Goal: Obtain resource: Download file/media

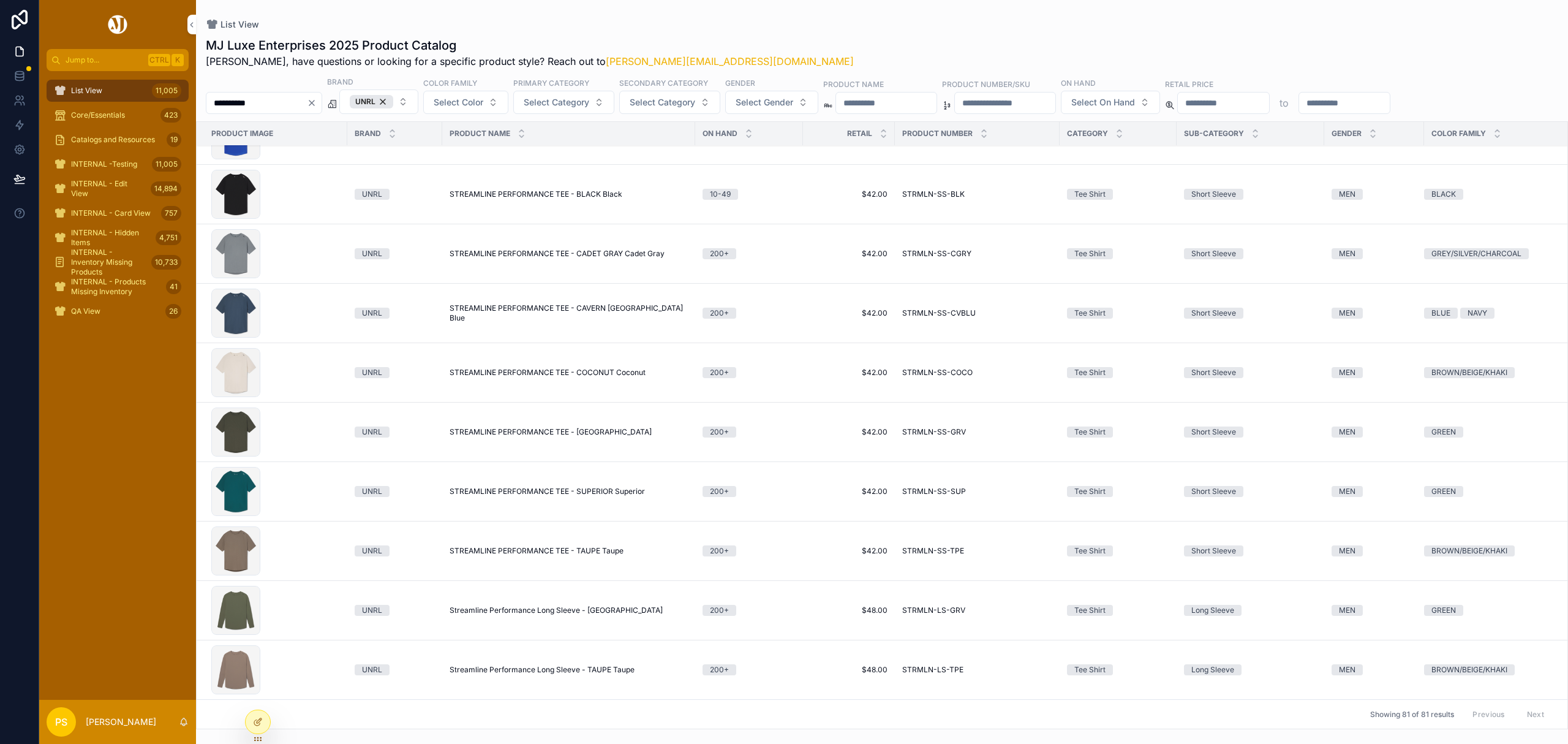
click at [93, 89] on span "List View" at bounding box center [87, 90] width 31 height 10
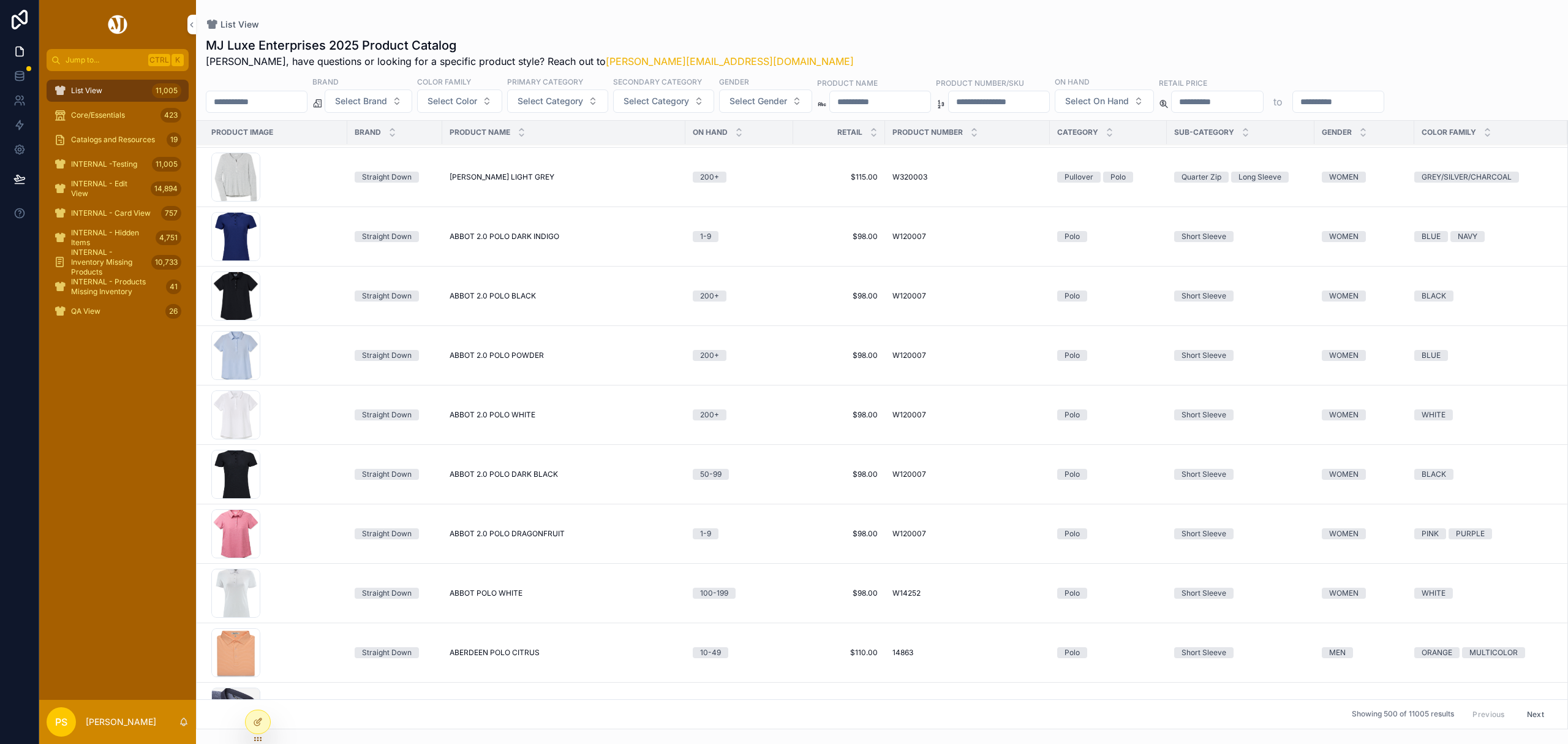
scroll to position [4238, 0]
click at [285, 104] on input "**********" at bounding box center [257, 102] width 100 height 17
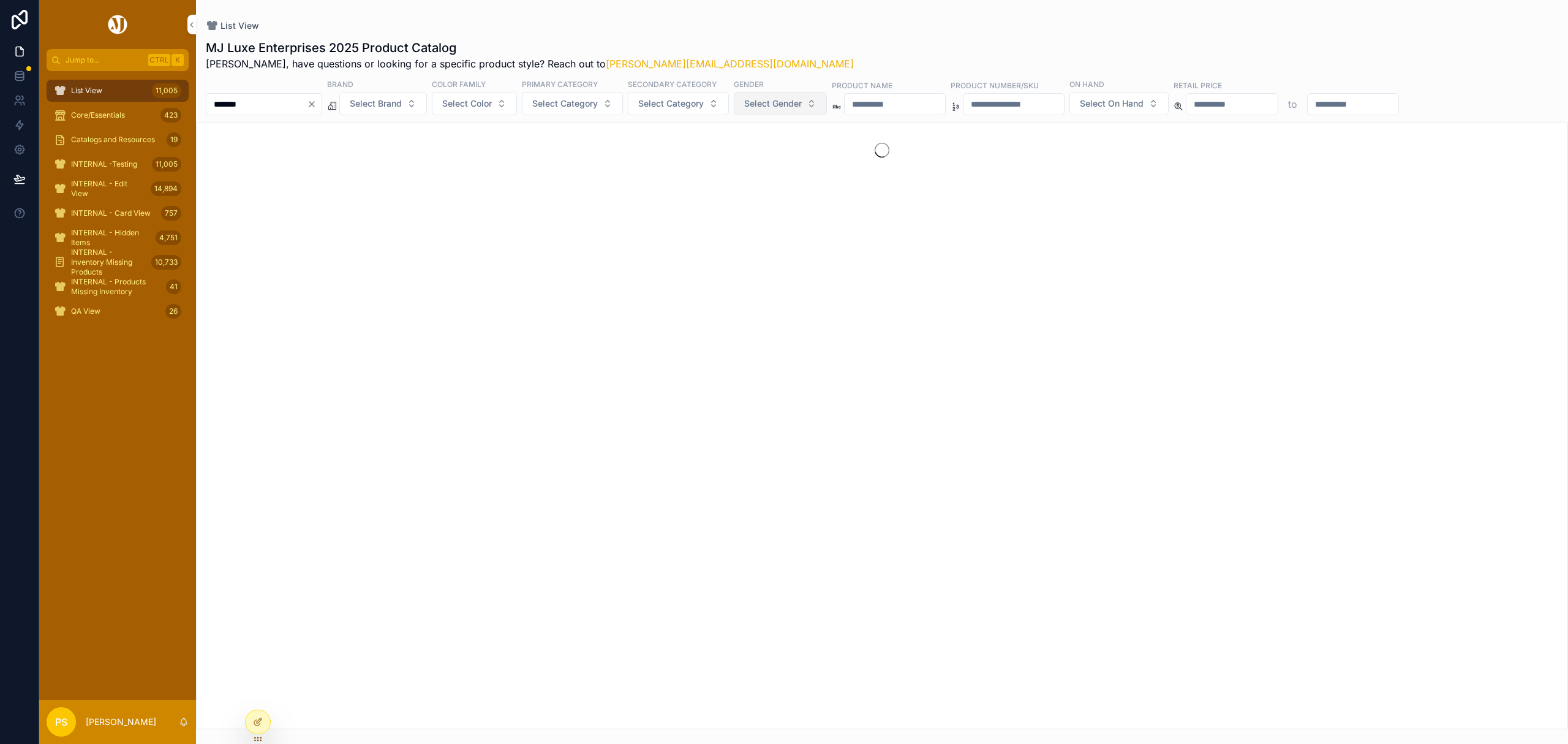
type input "*******"
click at [780, 104] on span "Select Gender" at bounding box center [773, 103] width 58 height 13
click at [771, 149] on div "MEN" at bounding box center [815, 154] width 170 height 19
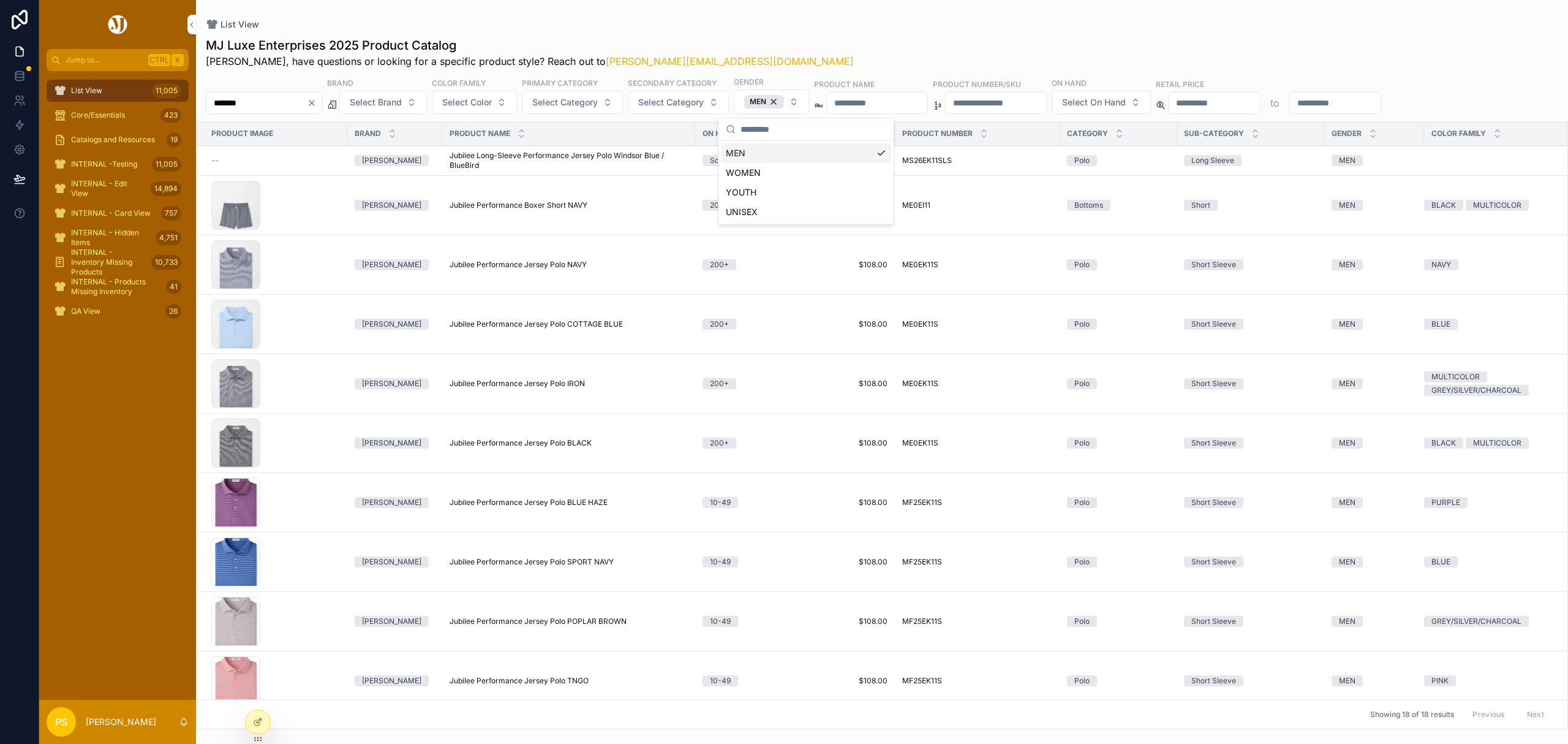
click at [810, 16] on div "List View MJ Luxe Enterprises 2025 Product Catalog Philip, have questions or lo…" at bounding box center [883, 364] width 1373 height 729
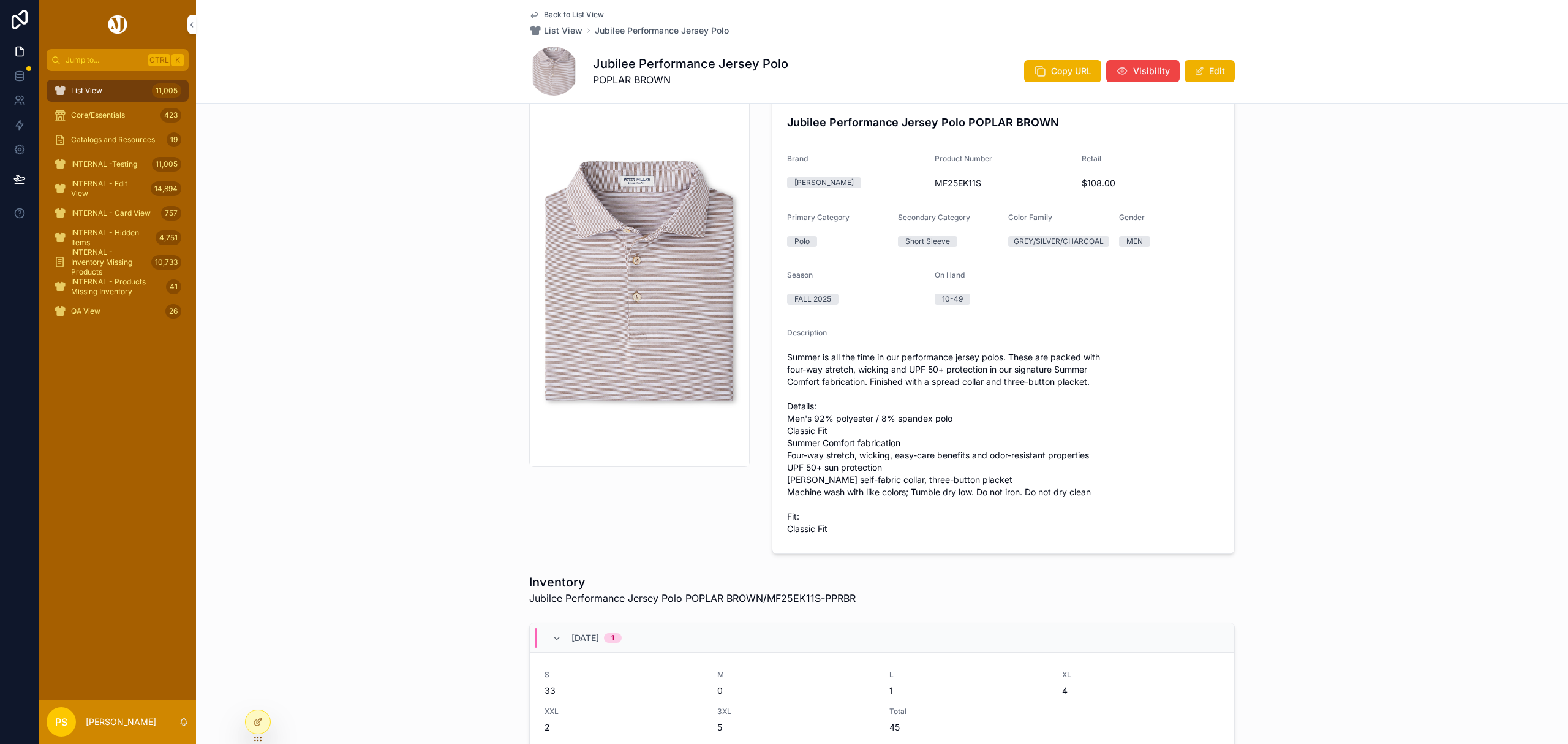
scroll to position [30, 0]
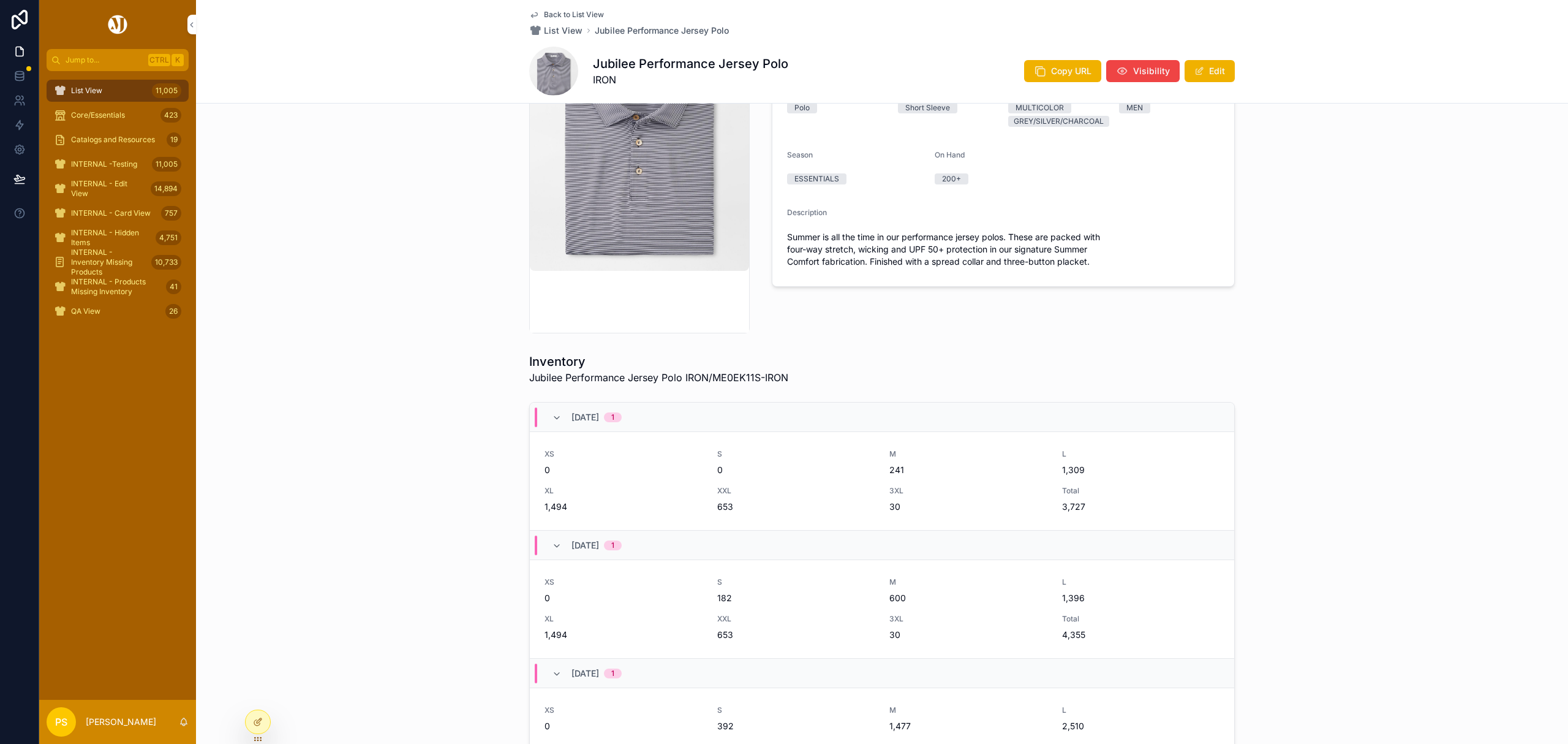
scroll to position [163, 0]
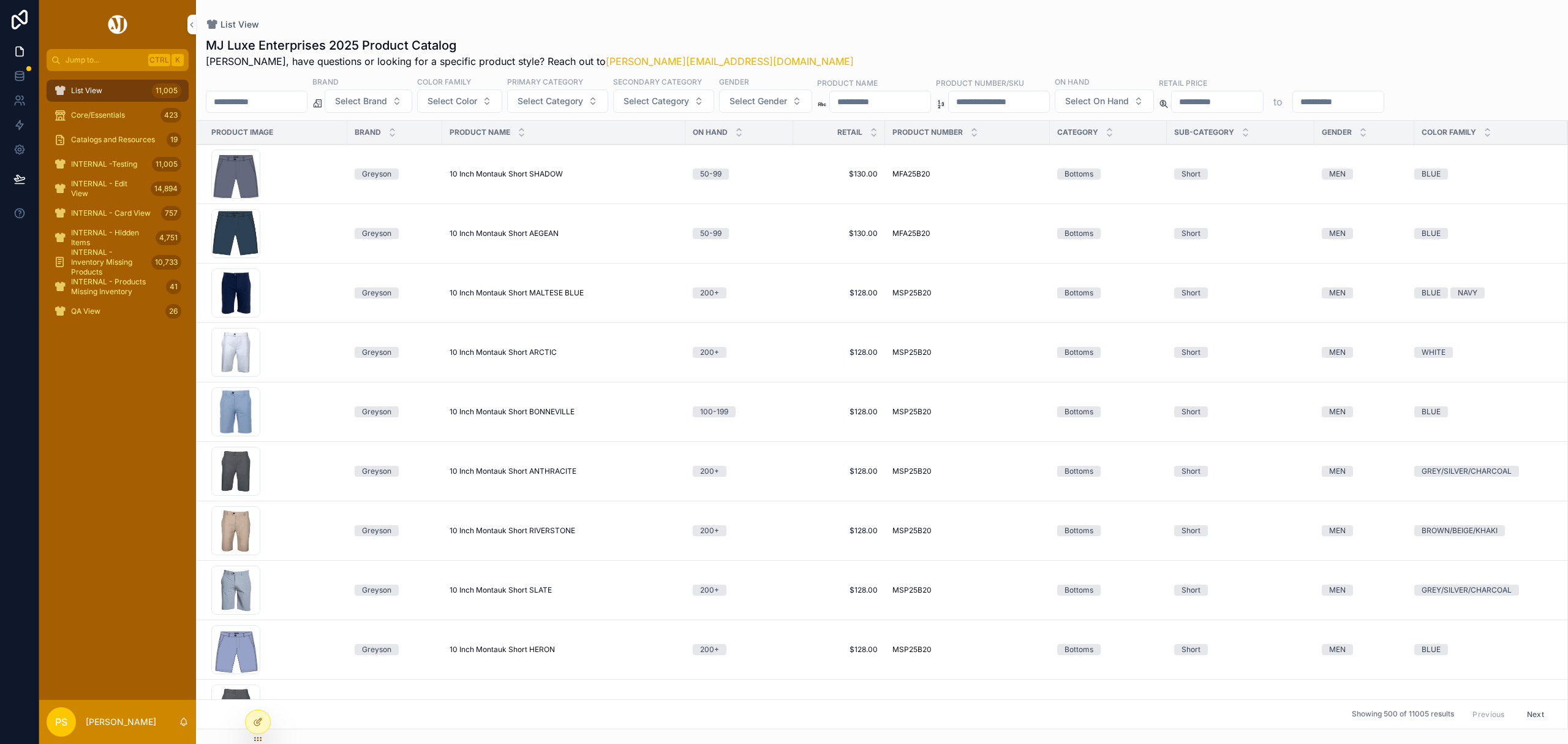
click at [94, 141] on span "Catalogs and Resources" at bounding box center [113, 140] width 84 height 10
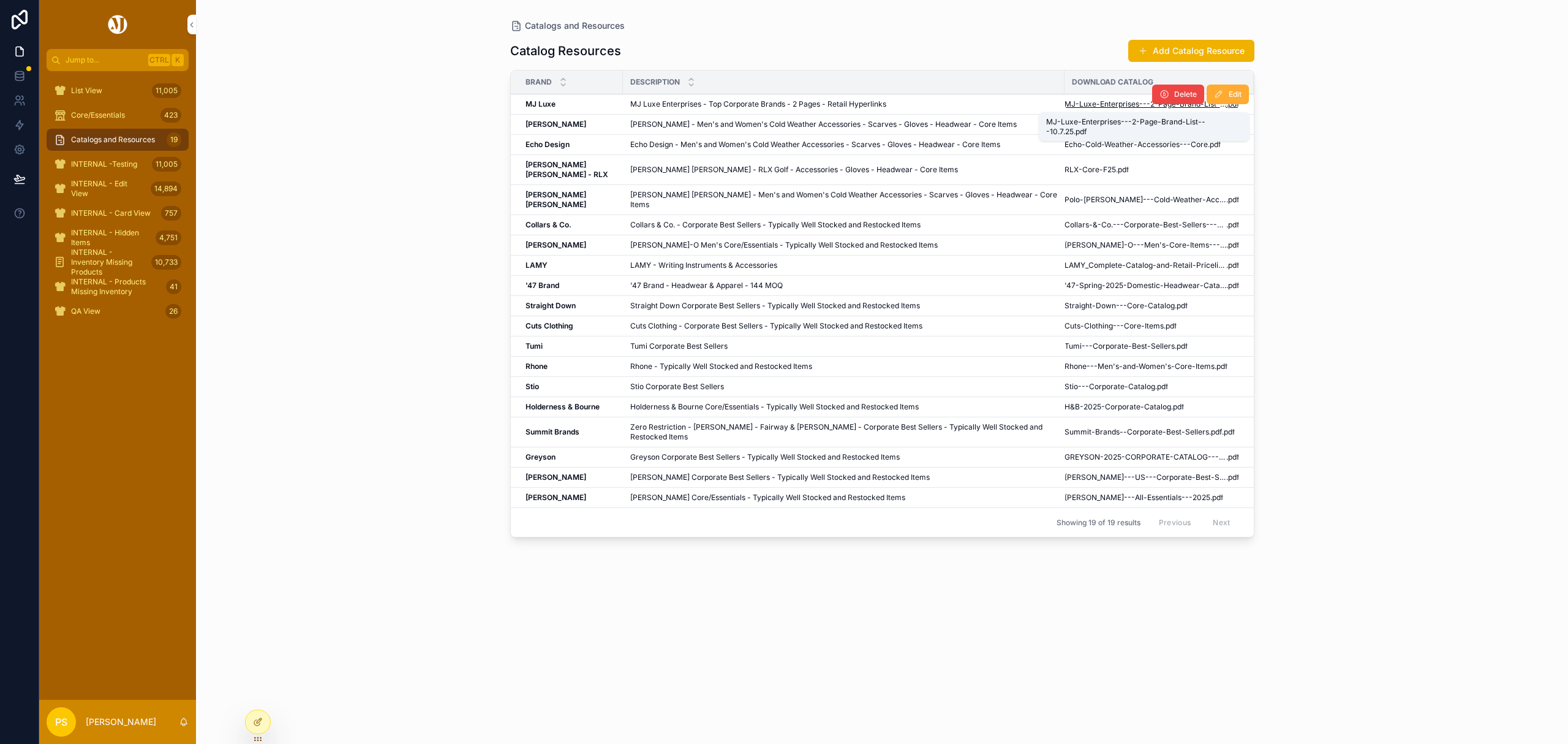
click at [1076, 109] on span "MJ-Luxe-Enterprises---2-Page-Brand-List---10.7.25" at bounding box center [1145, 104] width 162 height 10
click at [113, 80] on link "List View 11,005" at bounding box center [117, 90] width 142 height 22
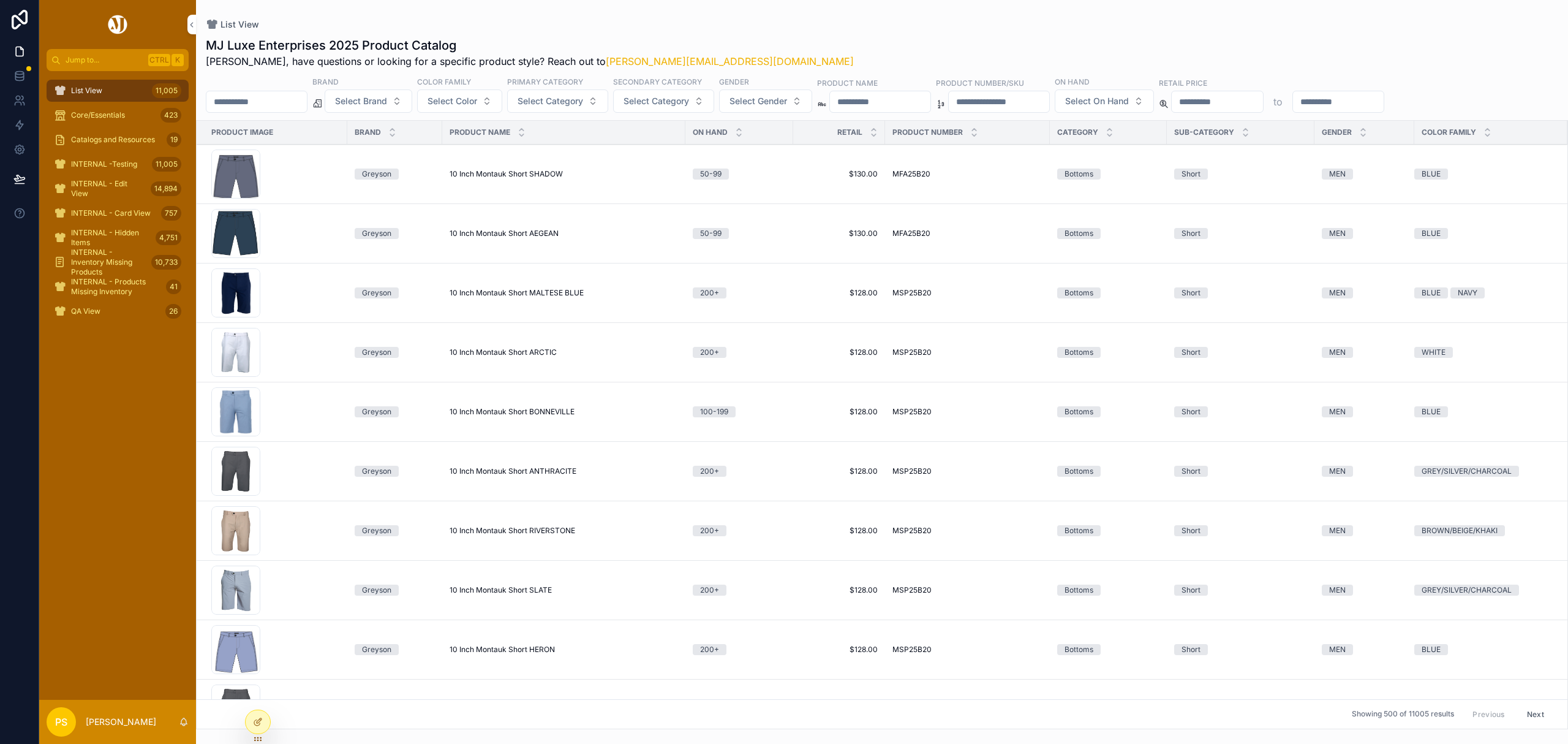
click at [952, 10] on div "List View MJ Luxe Enterprises 2025 Product Catalog [PERSON_NAME], have question…" at bounding box center [883, 364] width 1373 height 729
click at [101, 141] on span "Catalogs and Resources" at bounding box center [113, 140] width 84 height 10
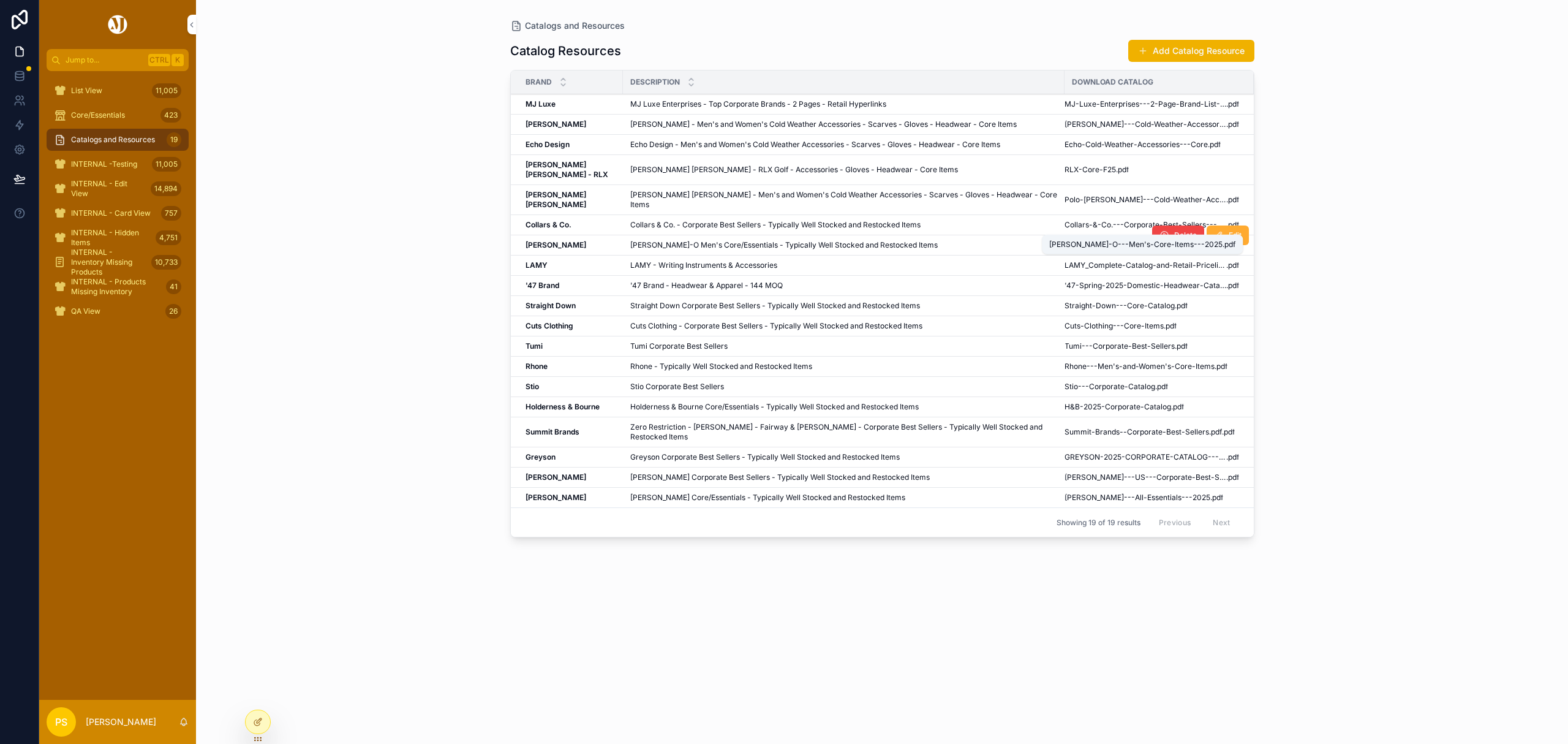
click at [1113, 241] on span "[PERSON_NAME]-O---Men's-Core-Items---2025" at bounding box center [1145, 245] width 162 height 10
click at [564, 84] on icon "scrollable content" at bounding box center [563, 85] width 8 height 8
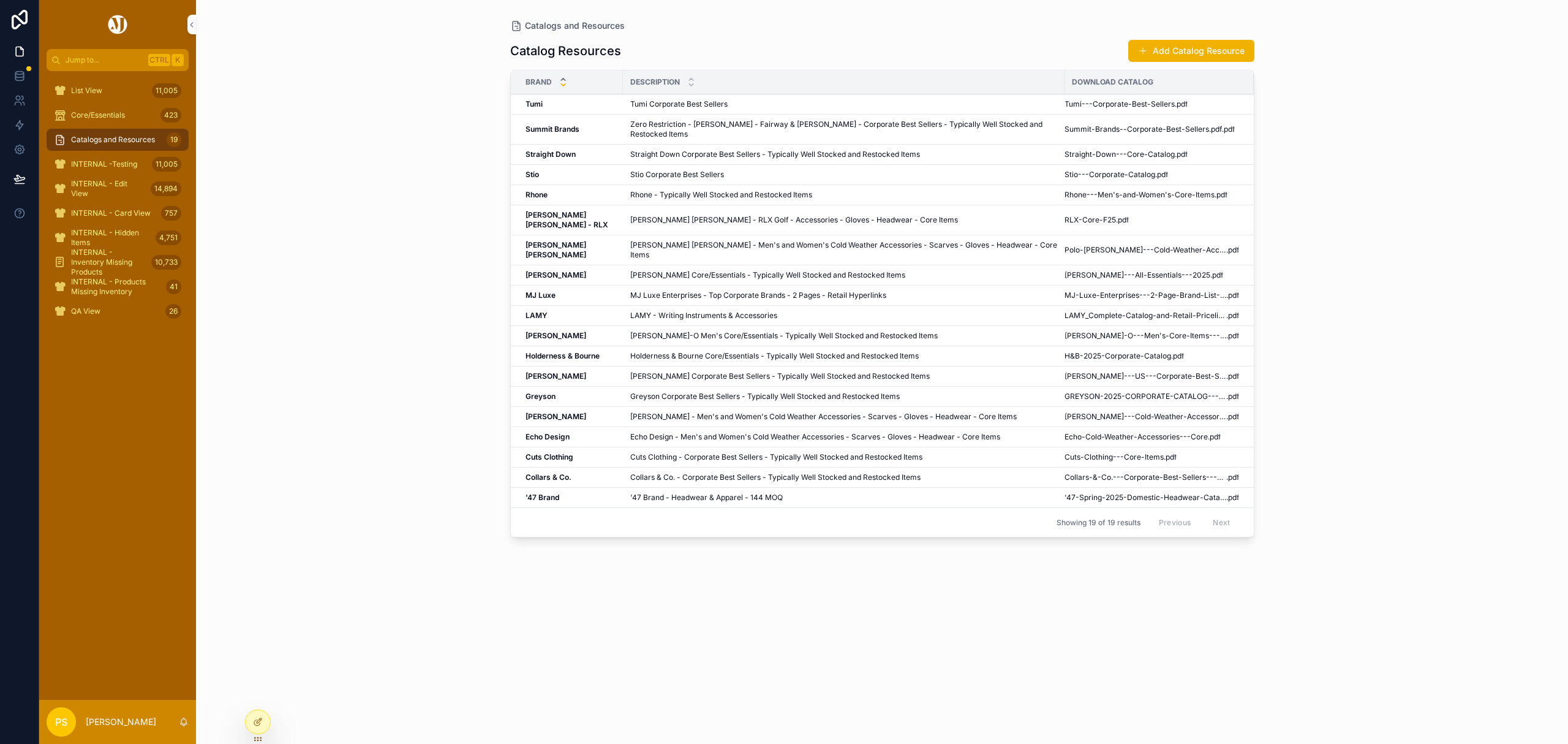
click at [564, 78] on icon "scrollable content" at bounding box center [563, 79] width 8 height 8
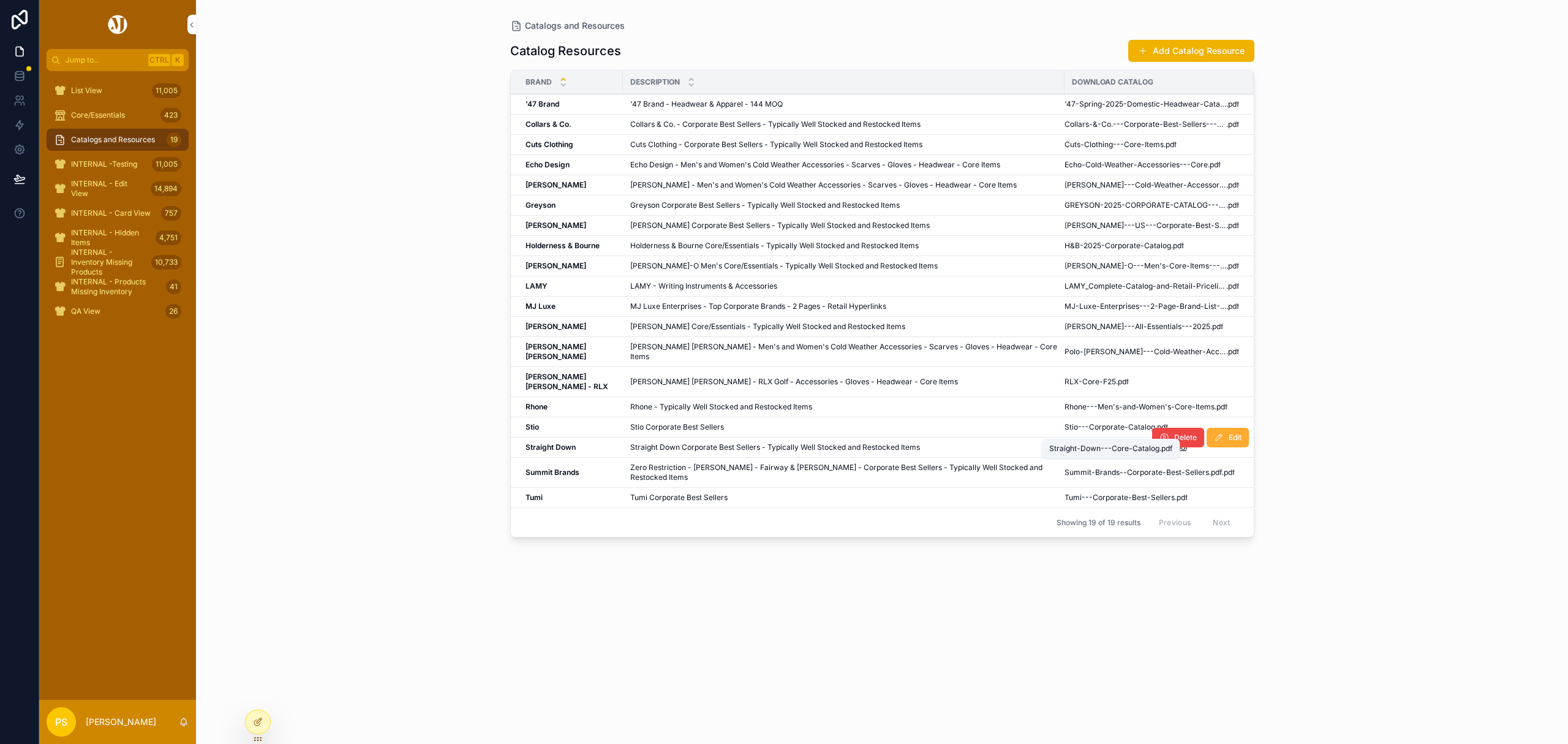
click at [1122, 443] on span "Straight-Down---Core-Catalog" at bounding box center [1119, 448] width 111 height 10
